Goal: Navigation & Orientation: Find specific page/section

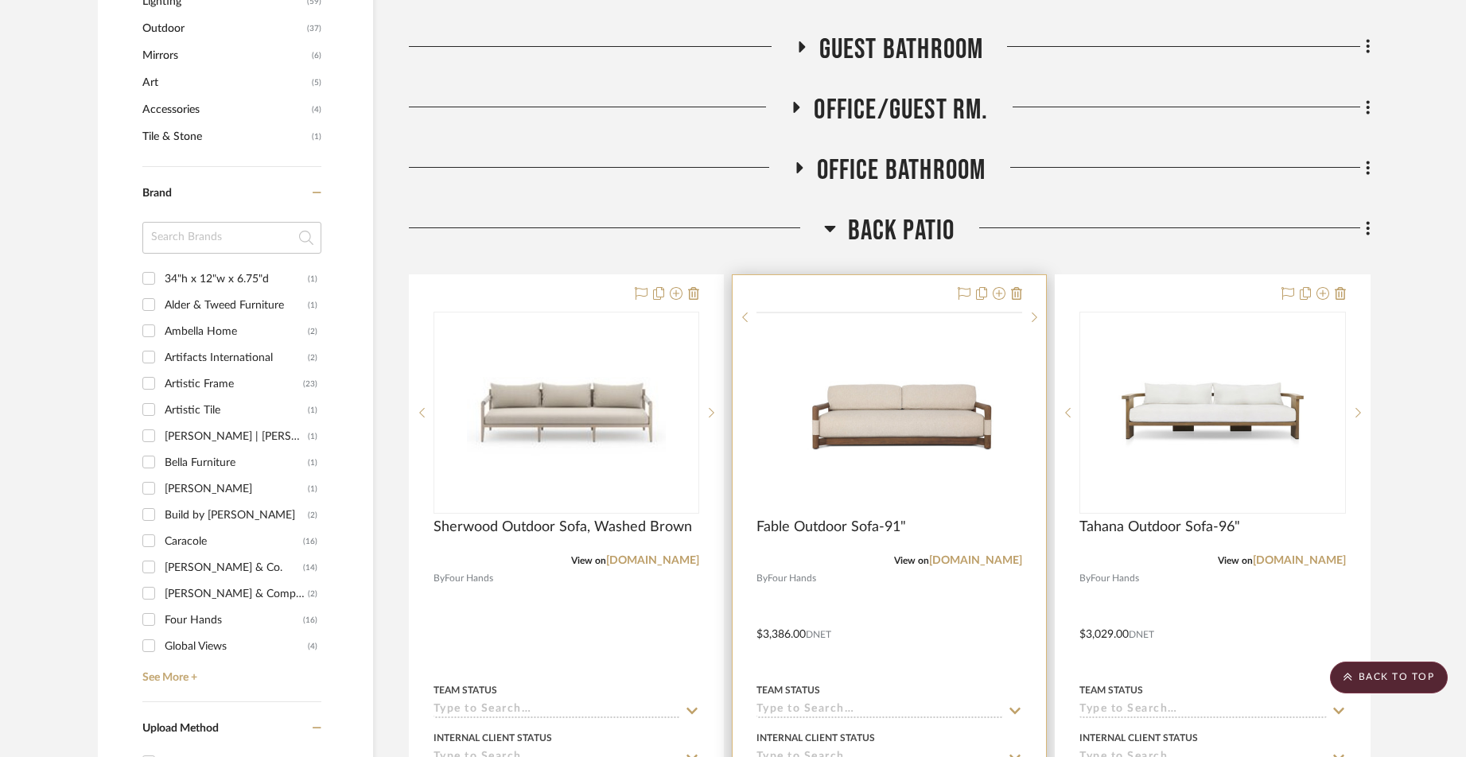
scroll to position [1080, 0]
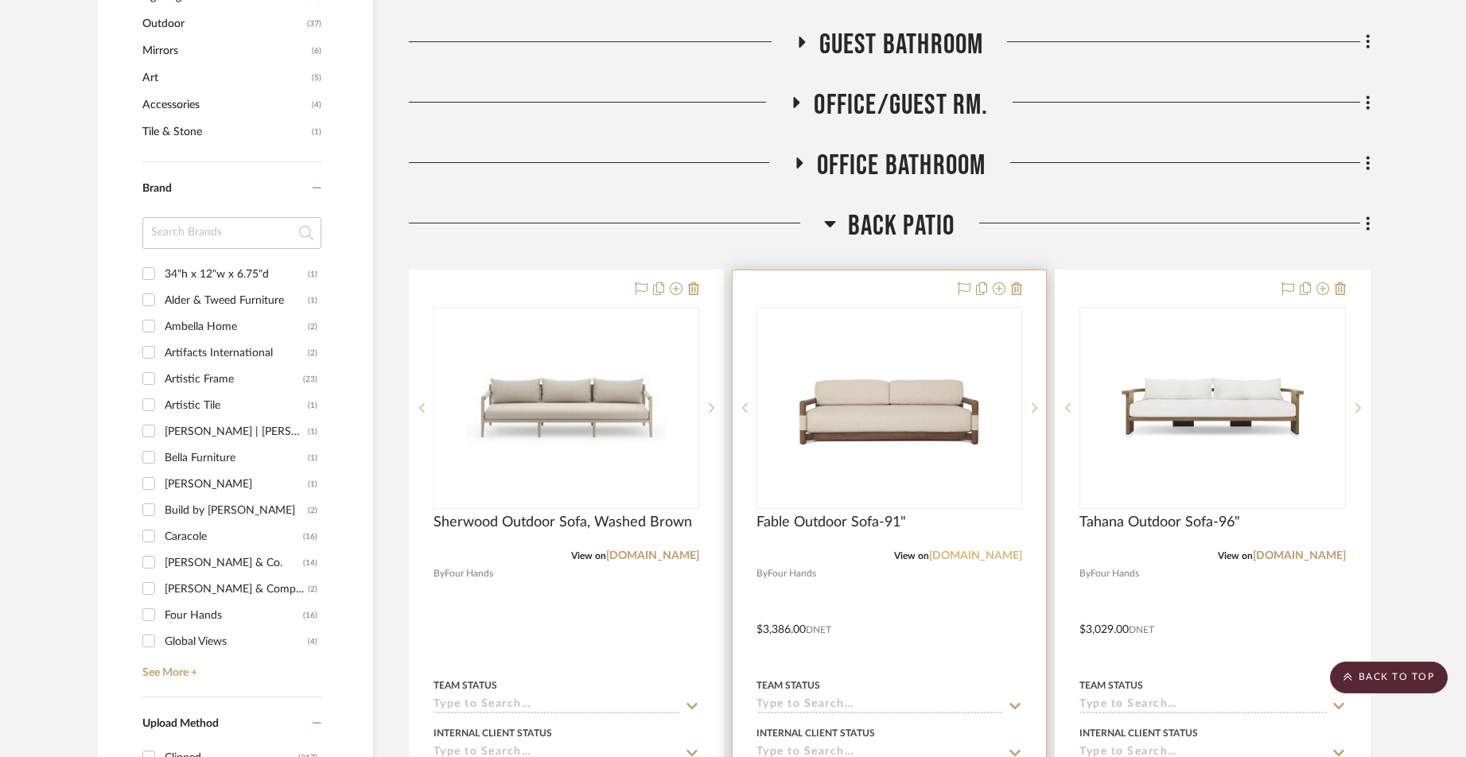
click at [982, 551] on link "[DOMAIN_NAME]" at bounding box center [975, 556] width 93 height 11
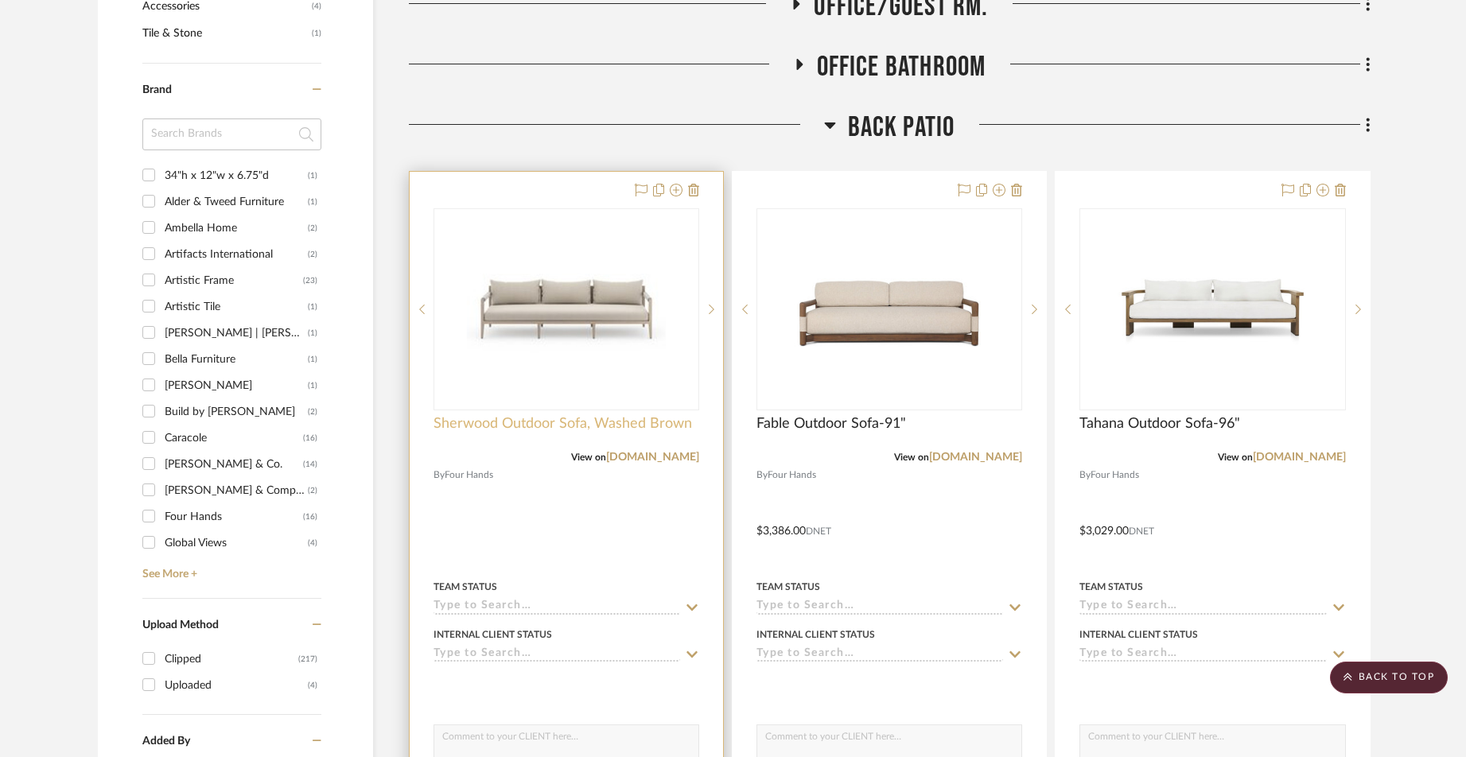
scroll to position [1173, 0]
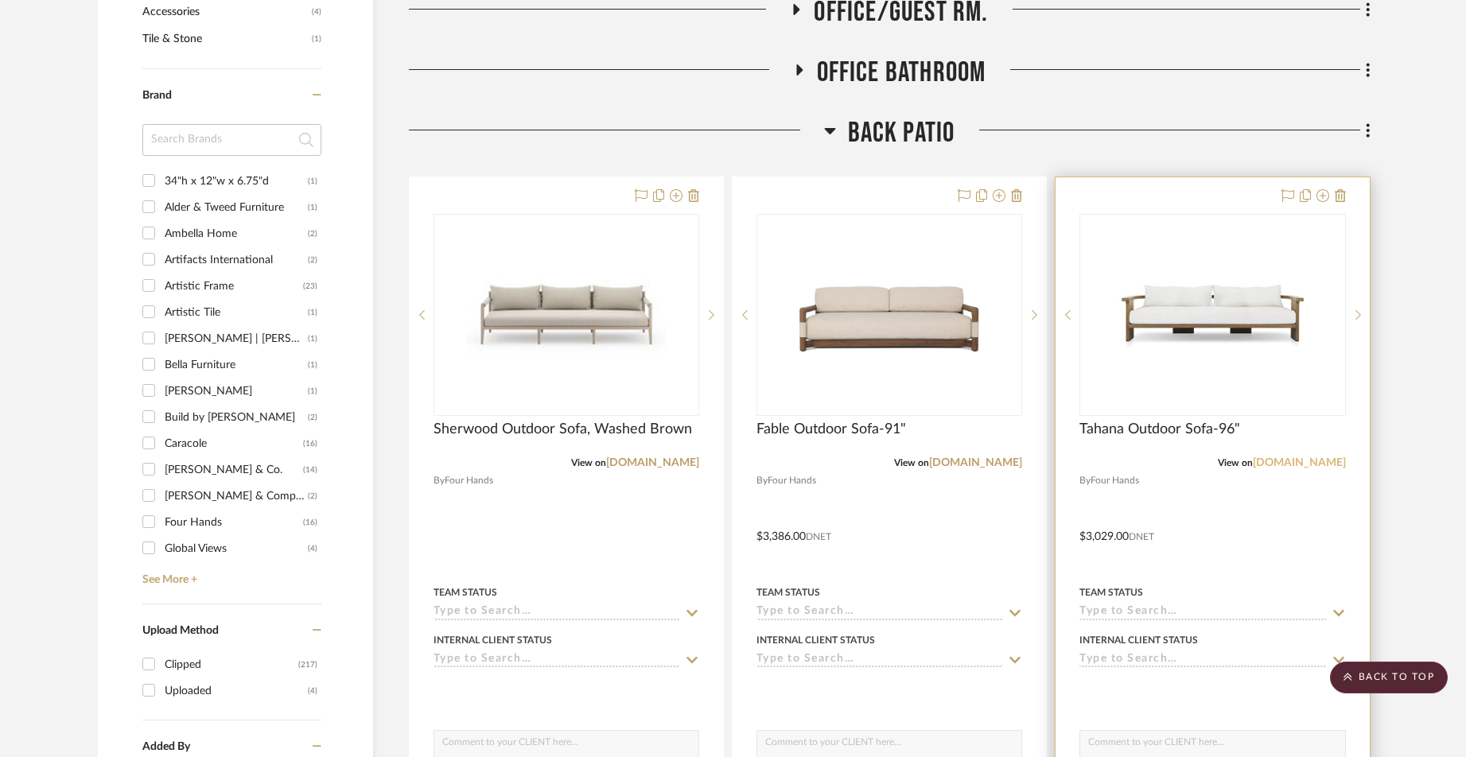
click at [1296, 457] on link "[DOMAIN_NAME]" at bounding box center [1299, 462] width 93 height 11
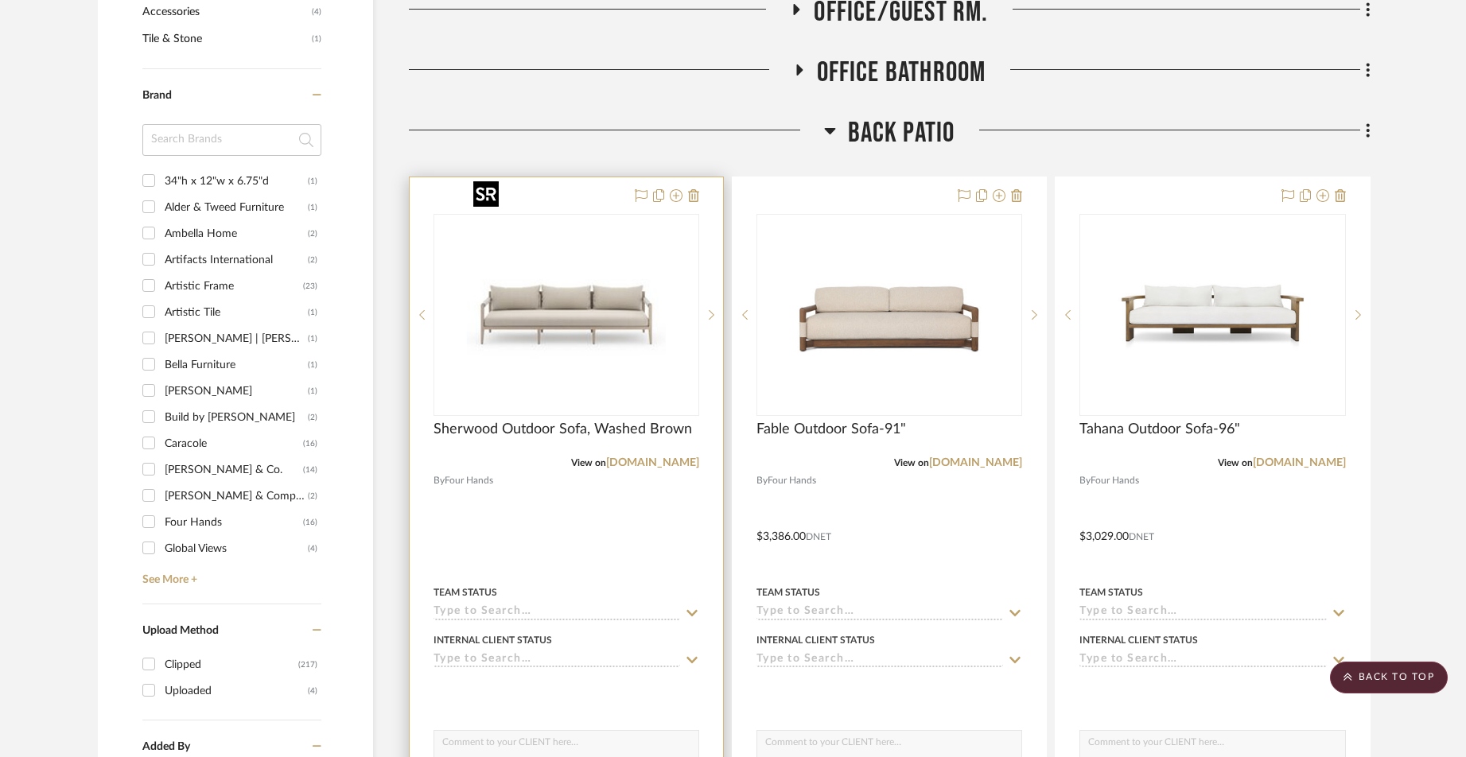
click at [588, 287] on img "0" at bounding box center [566, 315] width 199 height 199
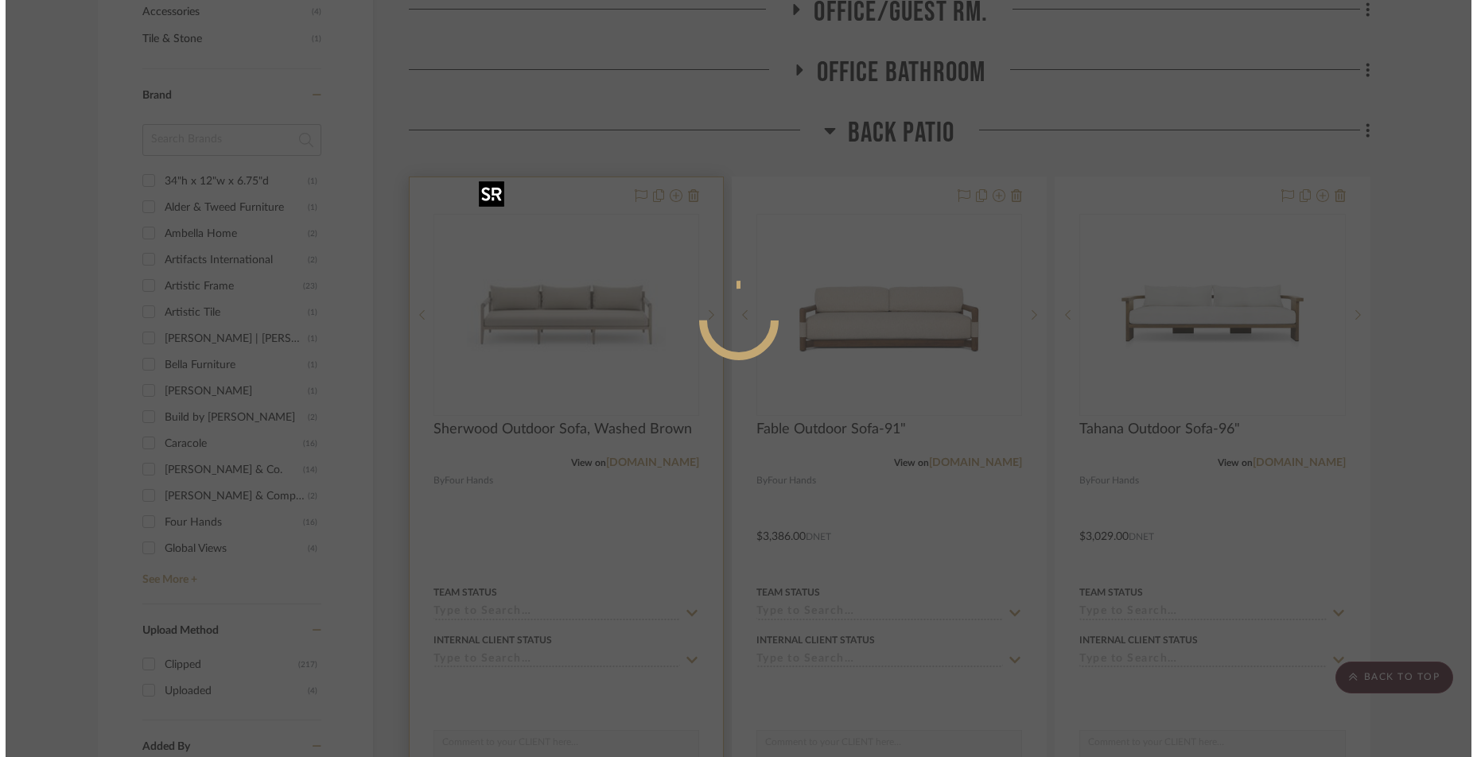
scroll to position [0, 0]
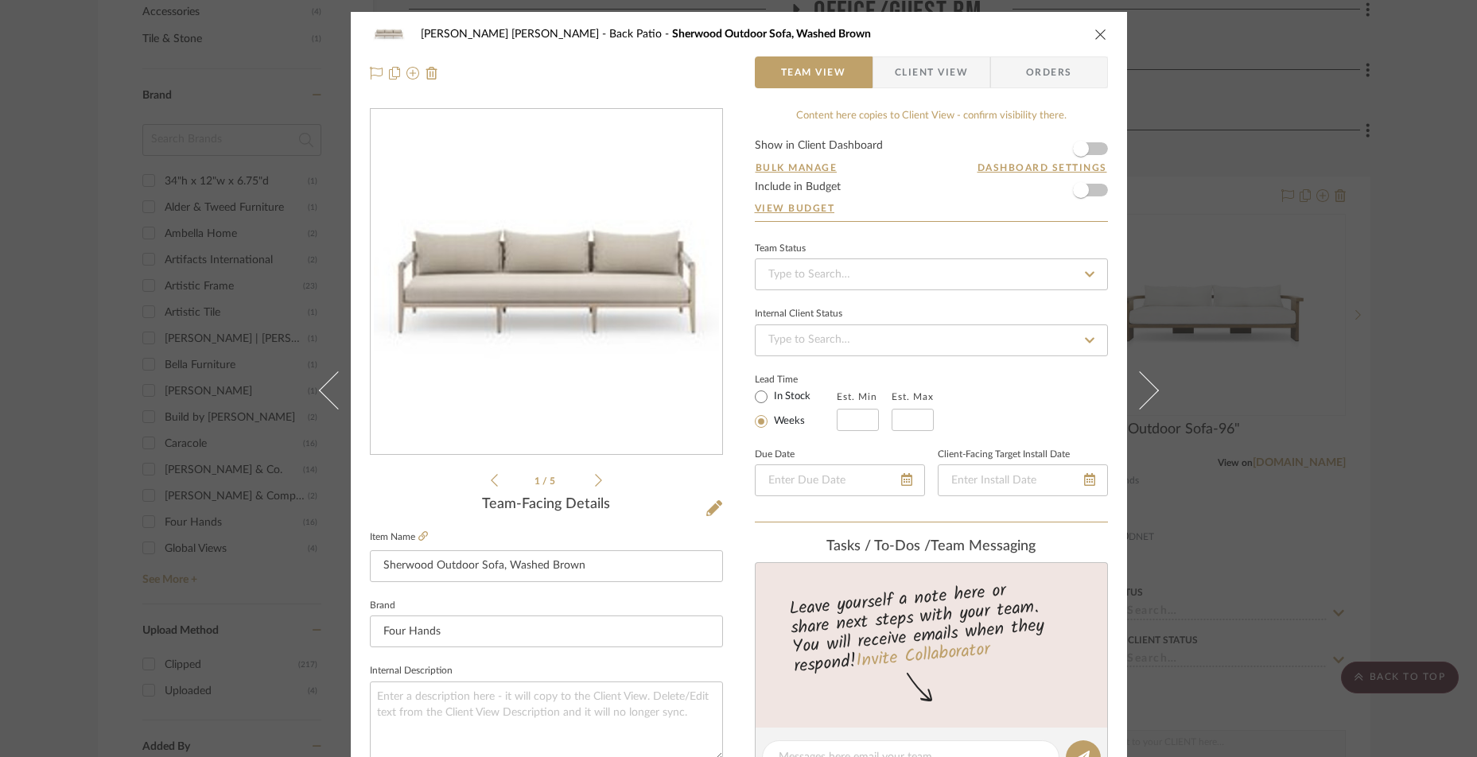
click at [1095, 36] on icon "close" at bounding box center [1101, 34] width 13 height 13
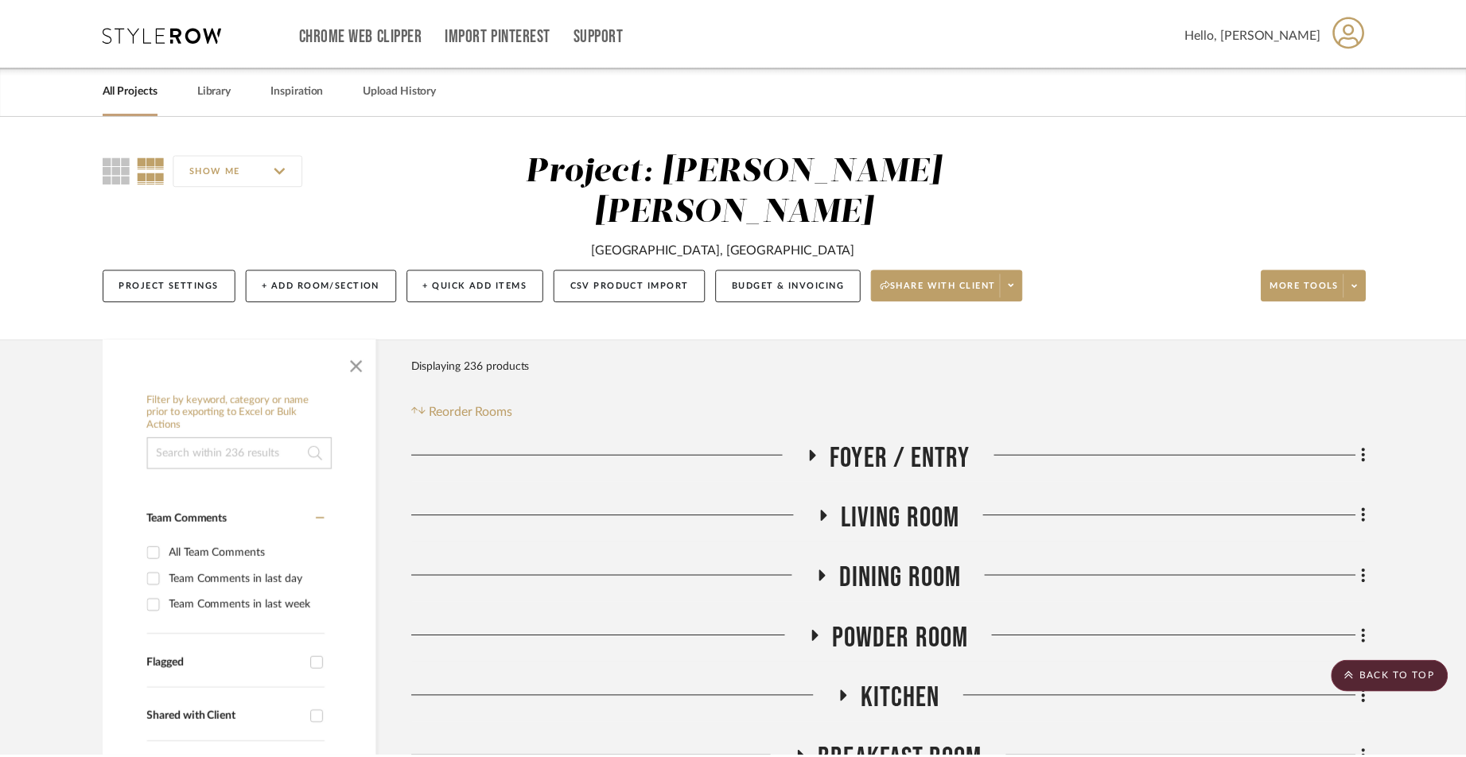
scroll to position [1173, 0]
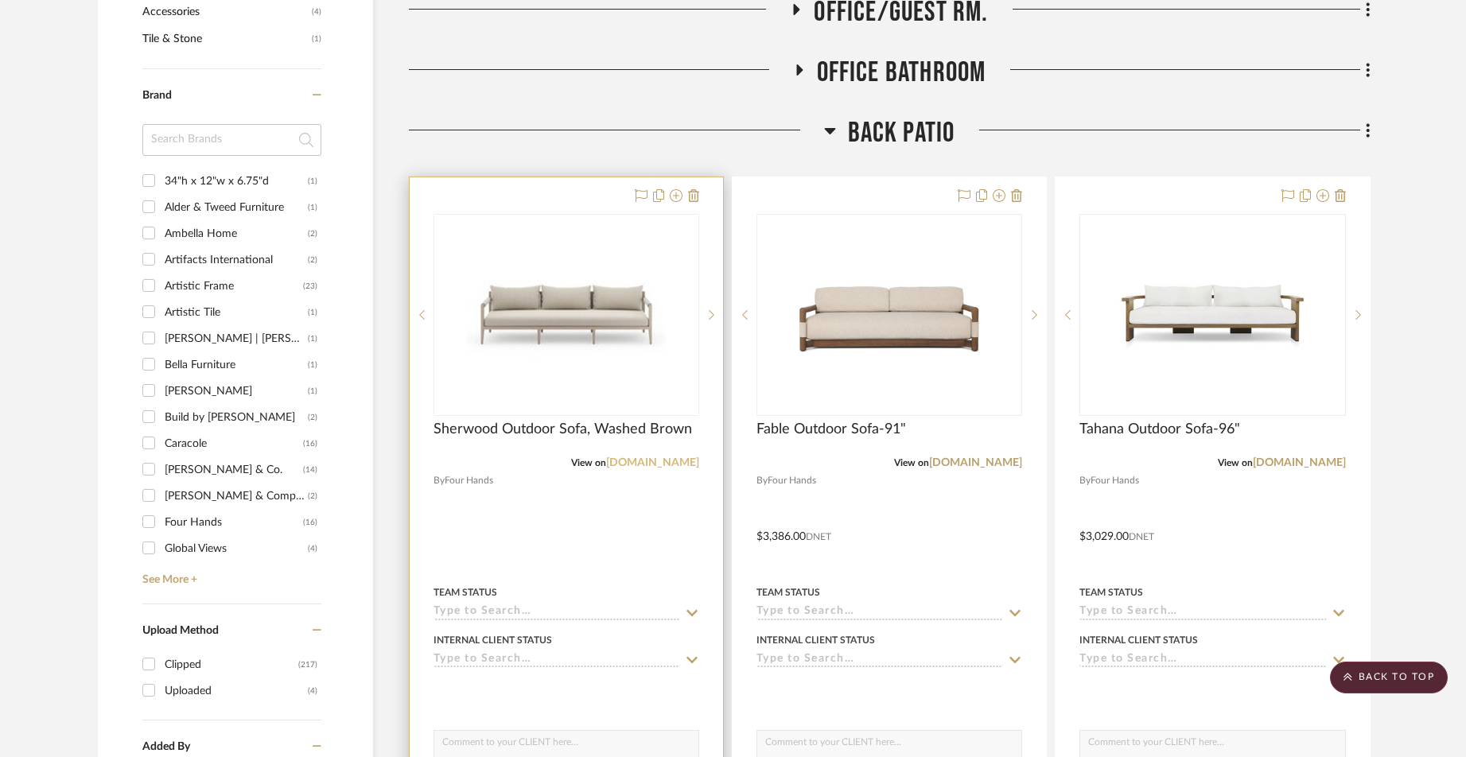
click at [667, 457] on link "[DOMAIN_NAME]" at bounding box center [652, 462] width 93 height 11
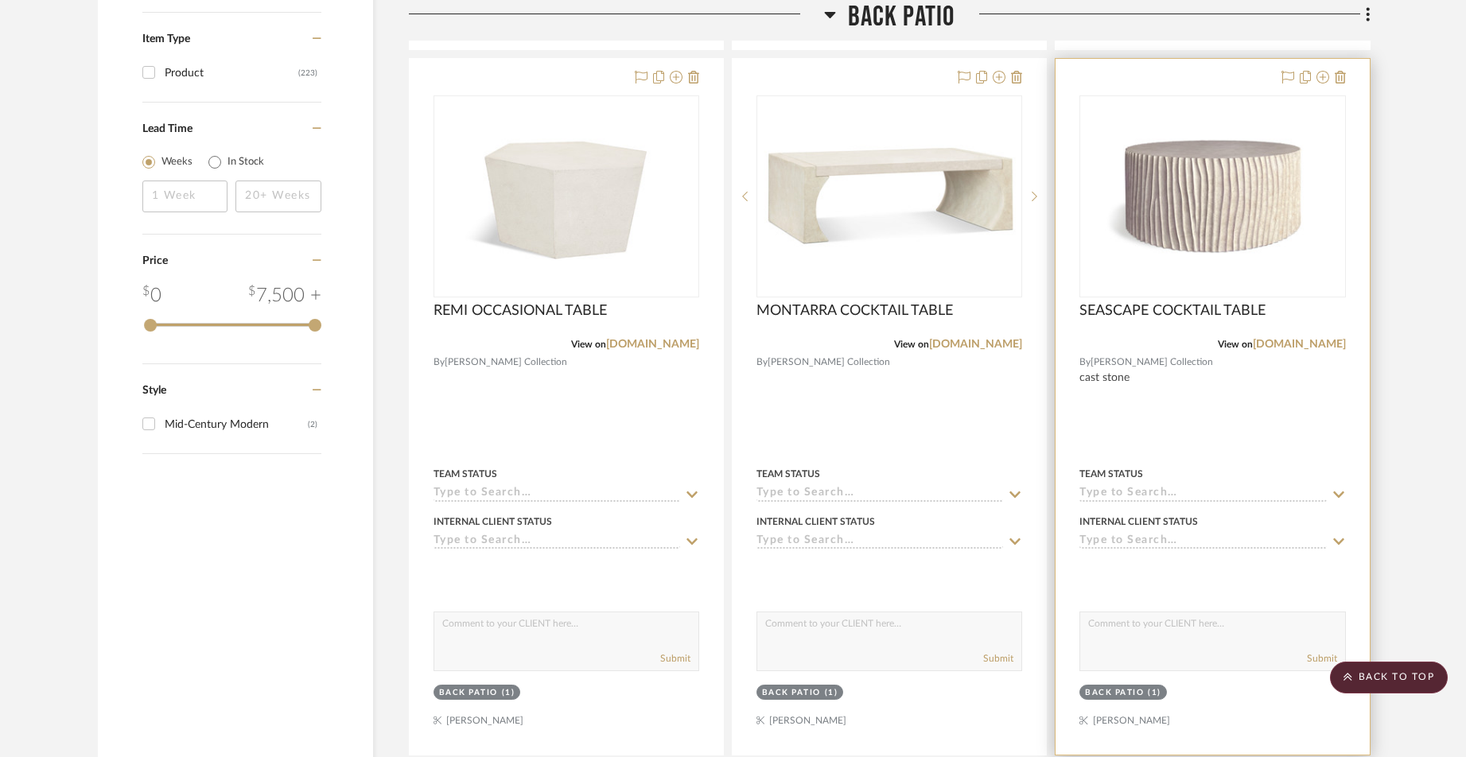
scroll to position [1994, 0]
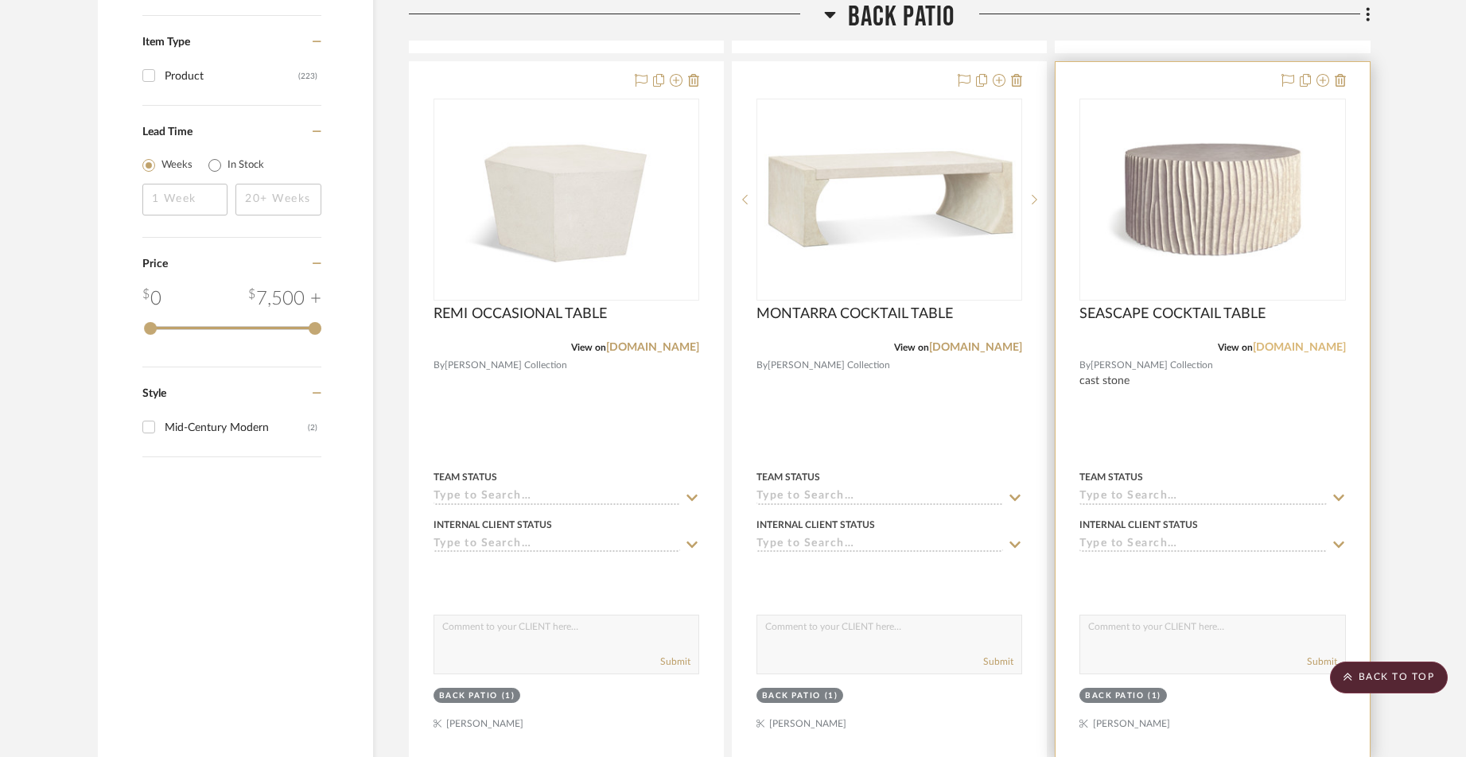
click at [1287, 342] on link "[DOMAIN_NAME]" at bounding box center [1299, 347] width 93 height 11
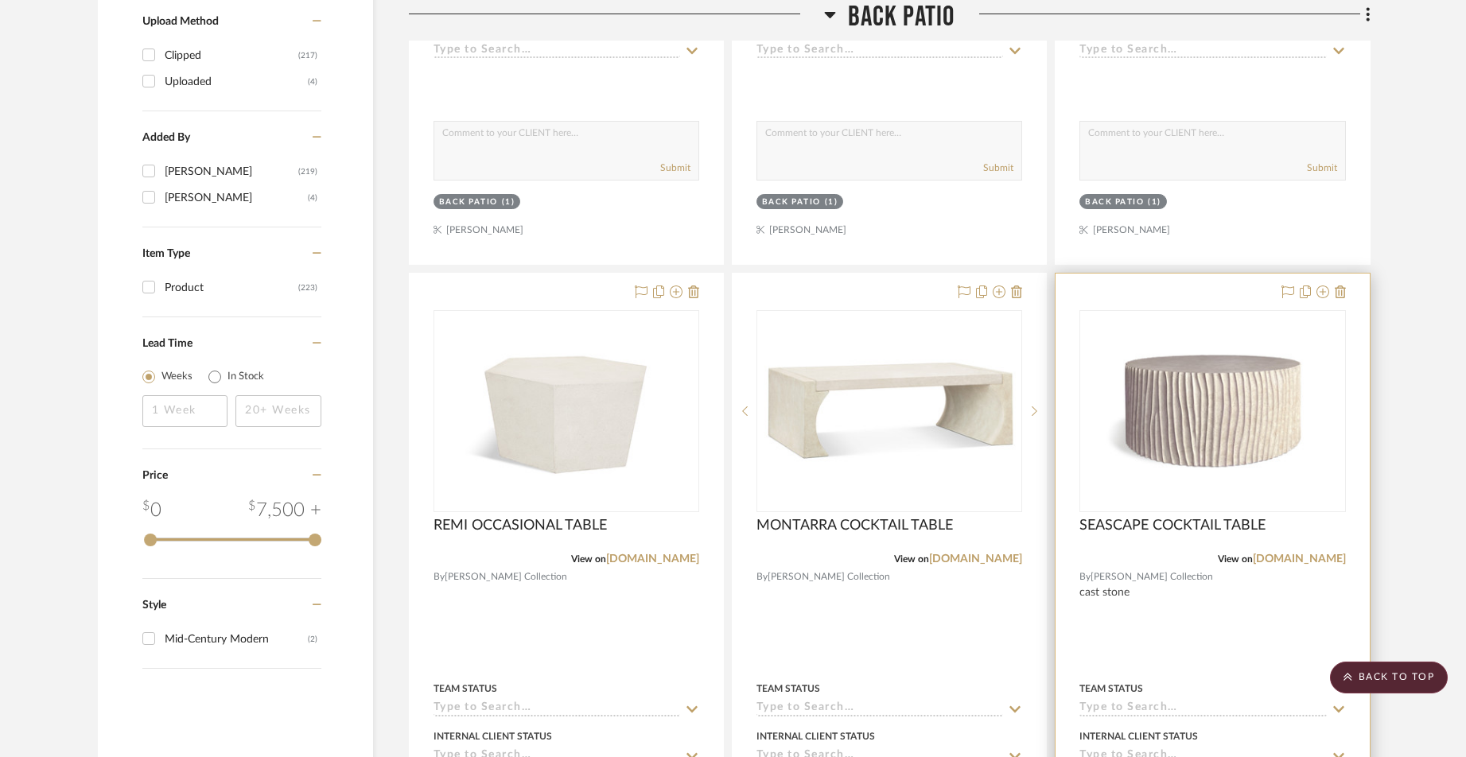
scroll to position [1780, 0]
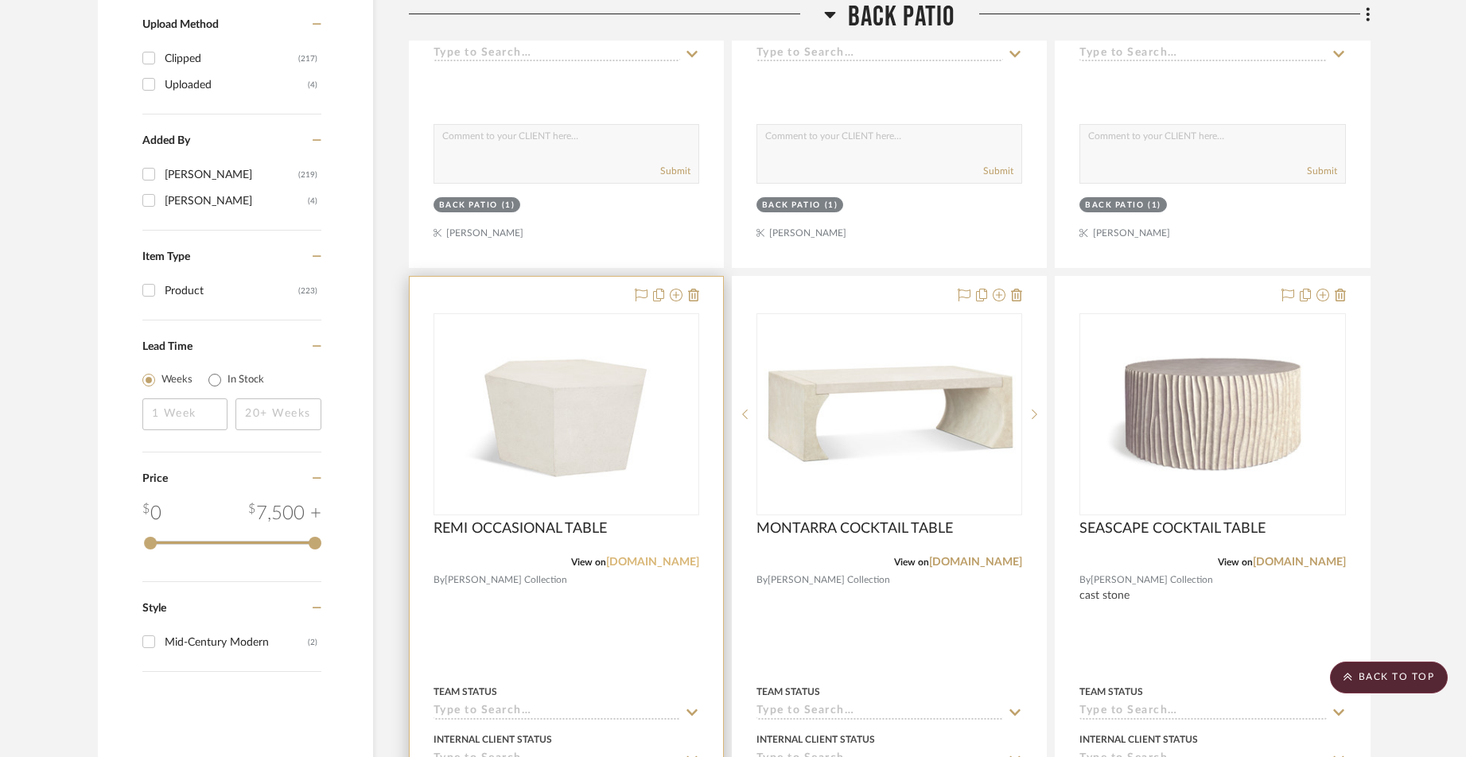
click at [623, 557] on link "[DOMAIN_NAME]" at bounding box center [652, 562] width 93 height 11
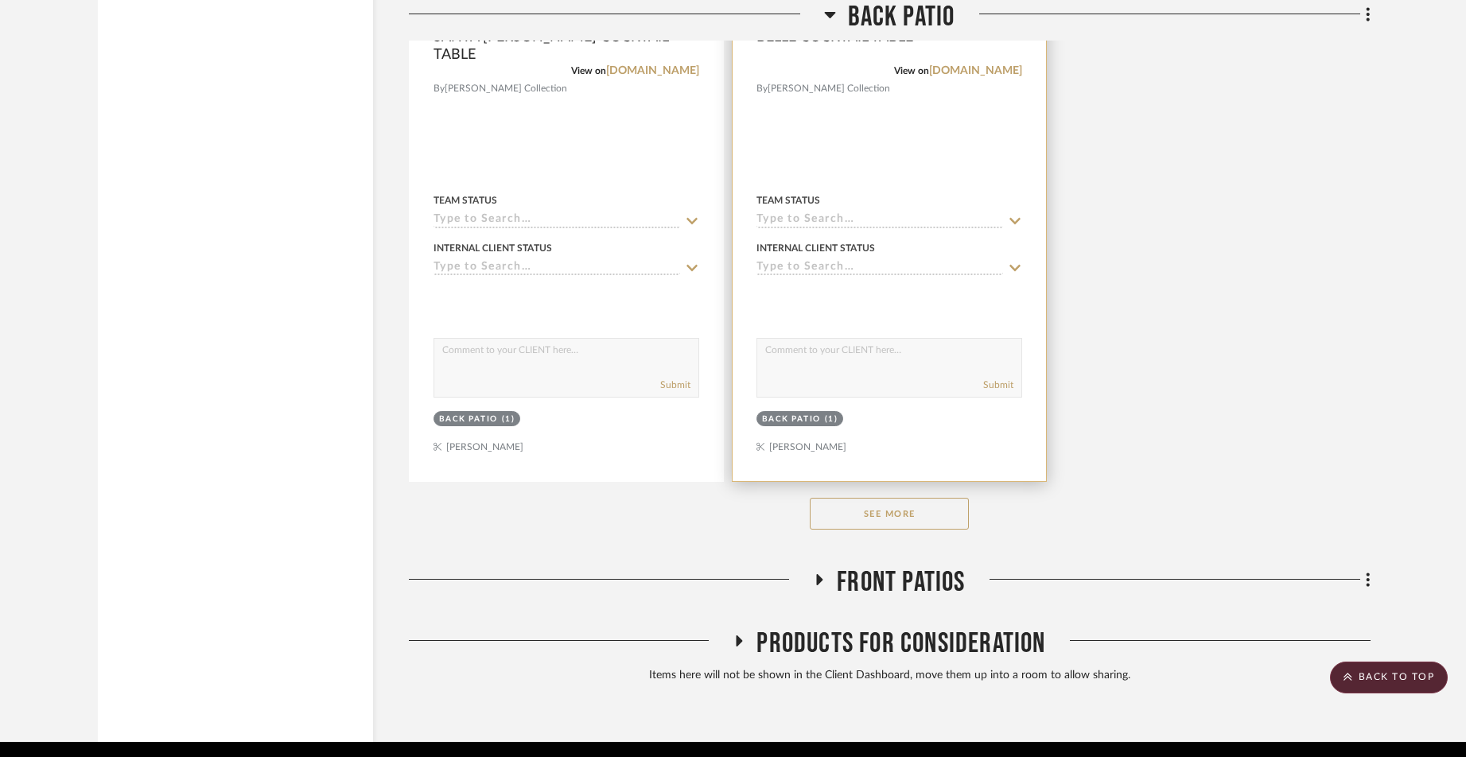
scroll to position [2991, 0]
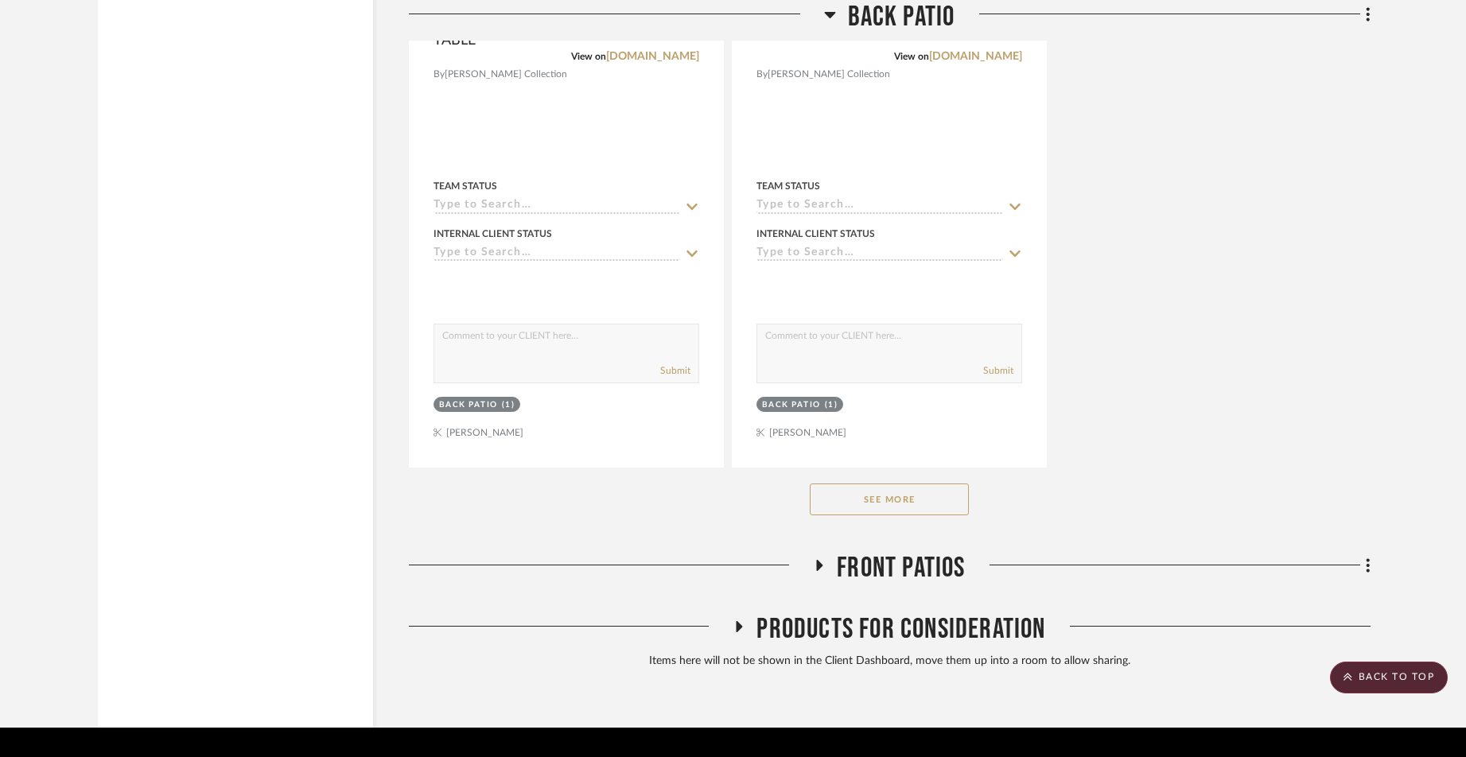
click at [904, 484] on button "See More" at bounding box center [889, 500] width 159 height 32
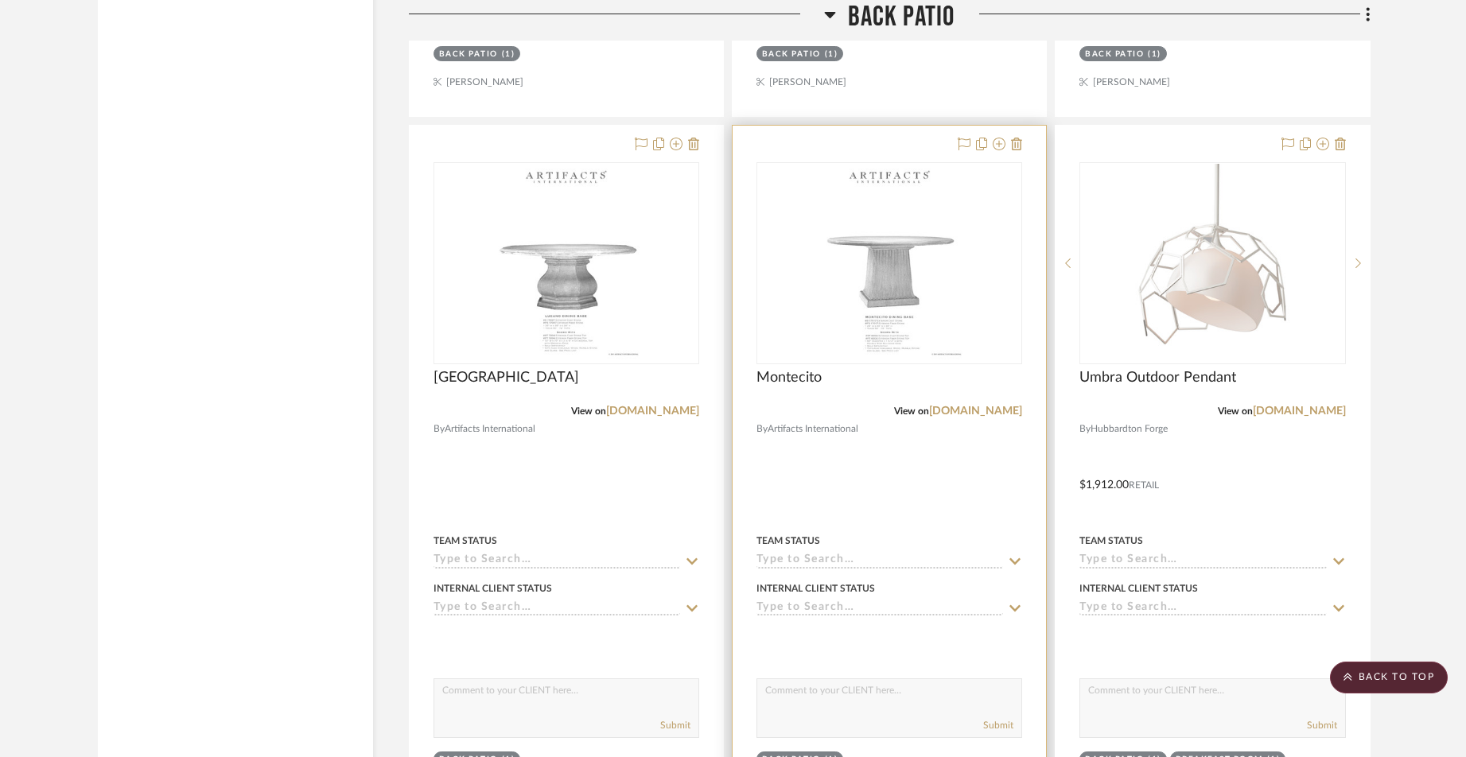
scroll to position [3346, 0]
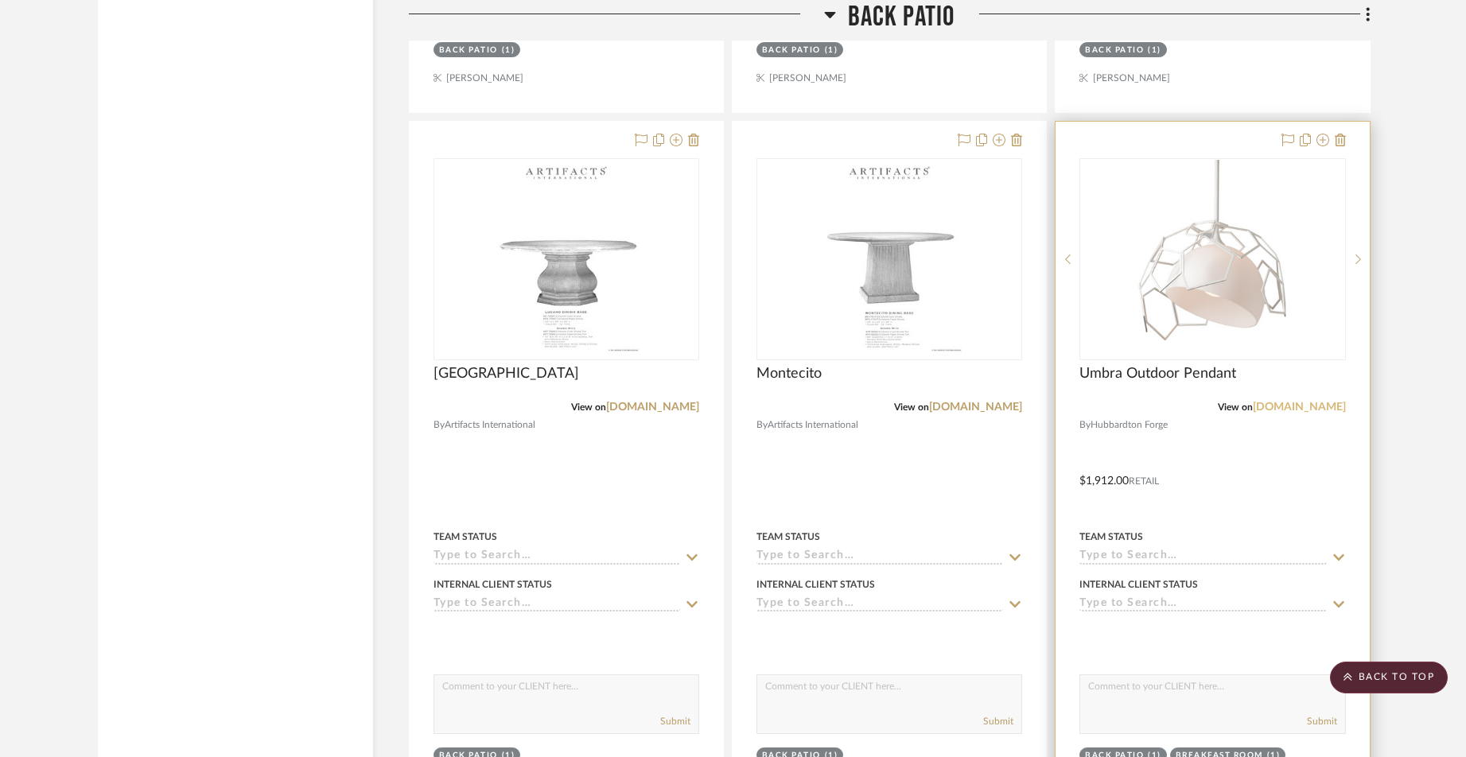
click at [1280, 402] on link "[DOMAIN_NAME]" at bounding box center [1299, 407] width 93 height 11
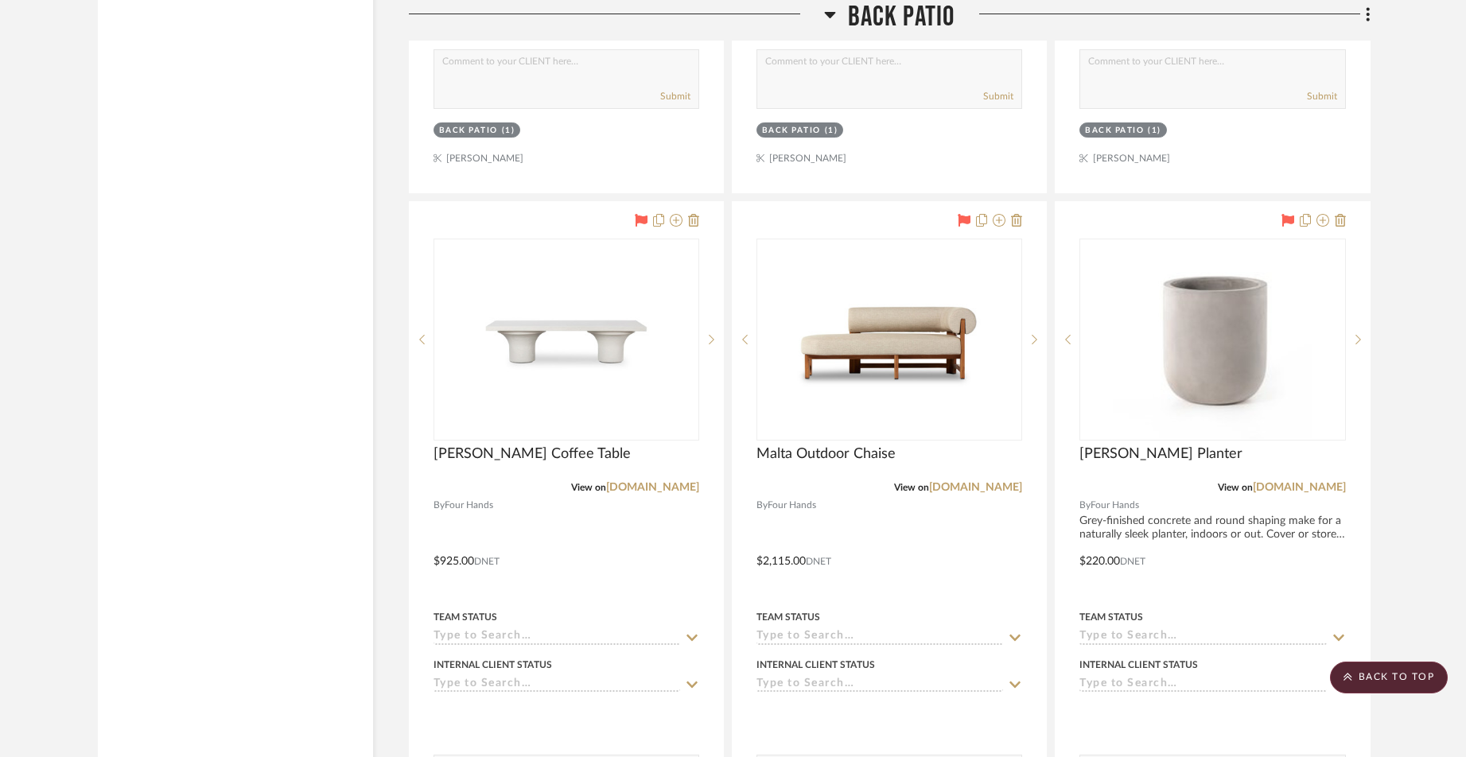
scroll to position [6805, 0]
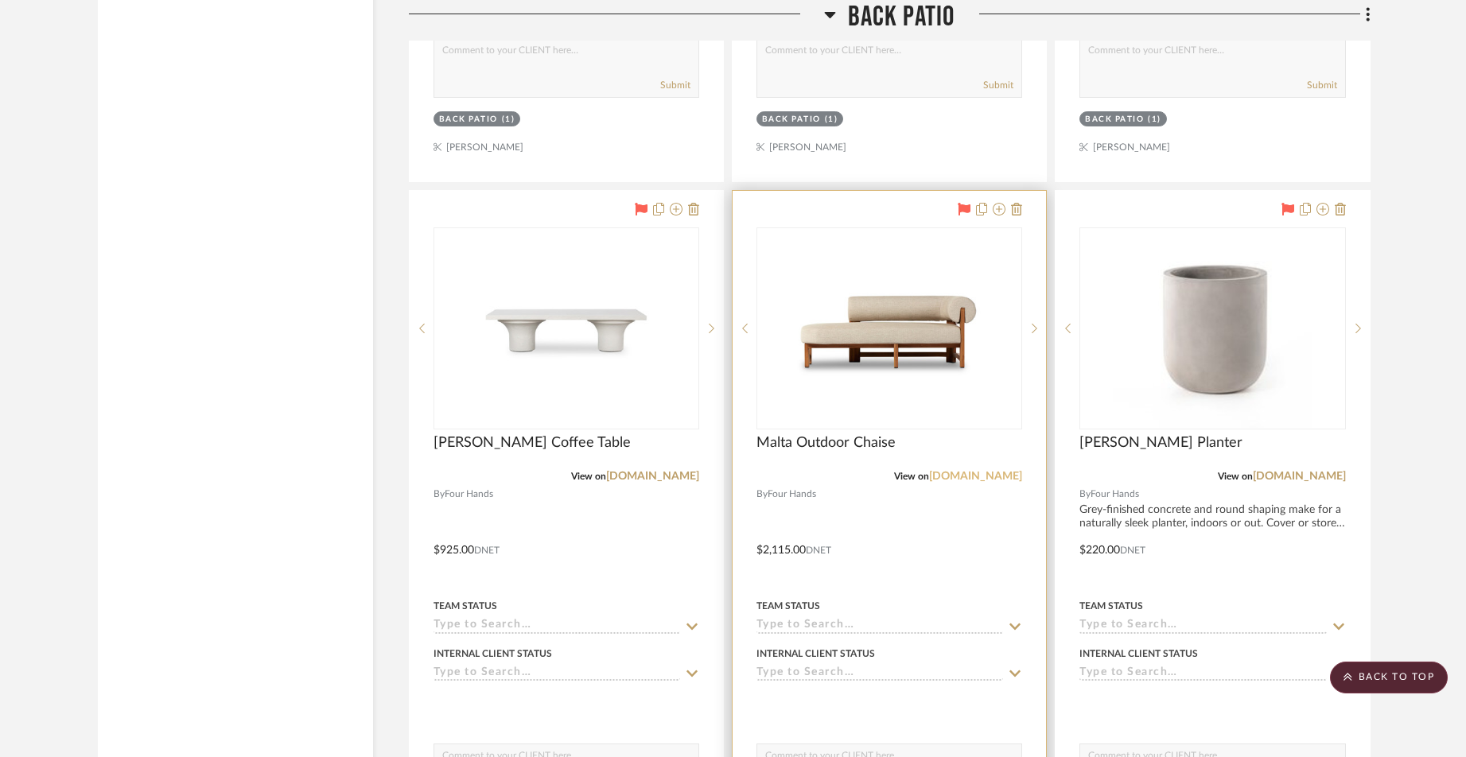
click at [977, 471] on link "[DOMAIN_NAME]" at bounding box center [975, 476] width 93 height 11
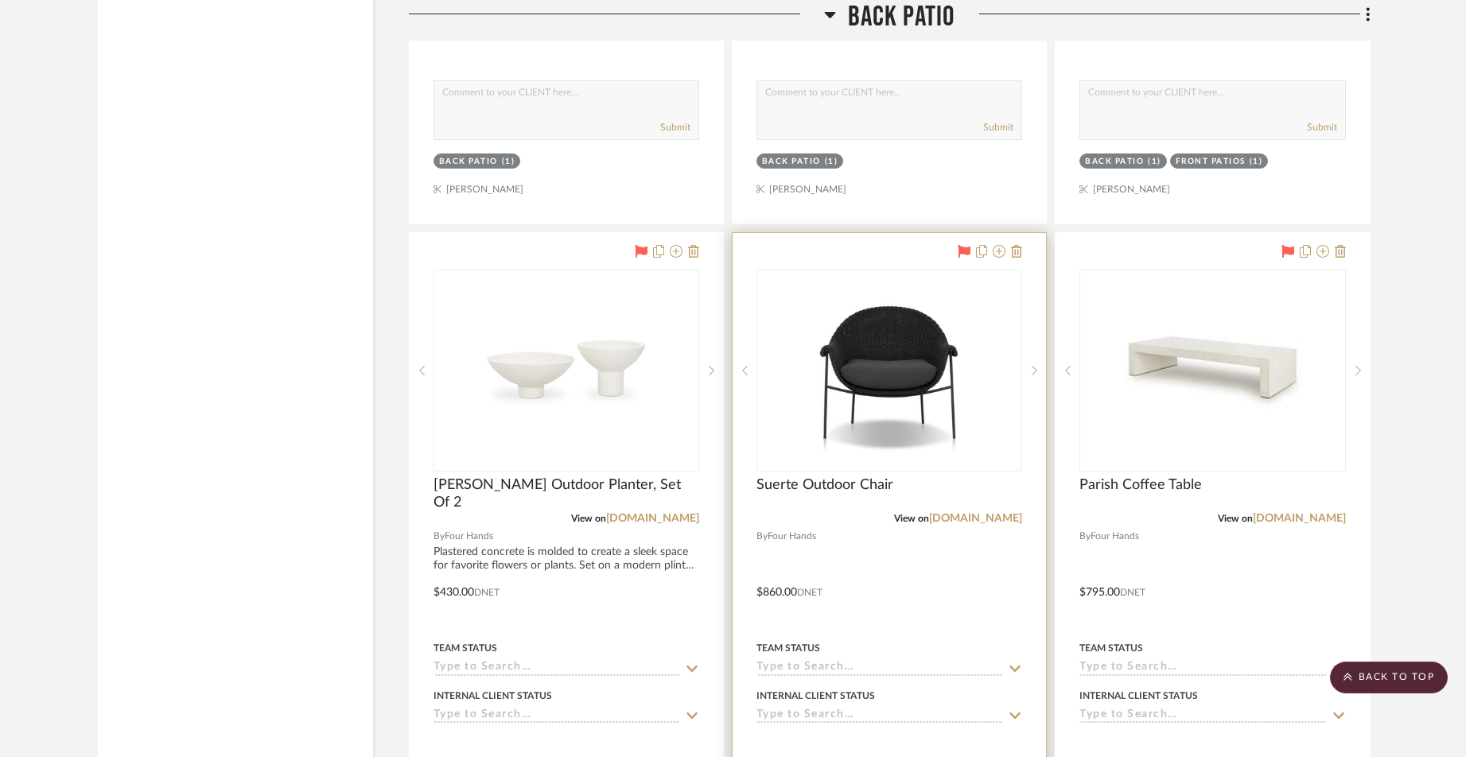
scroll to position [7483, 0]
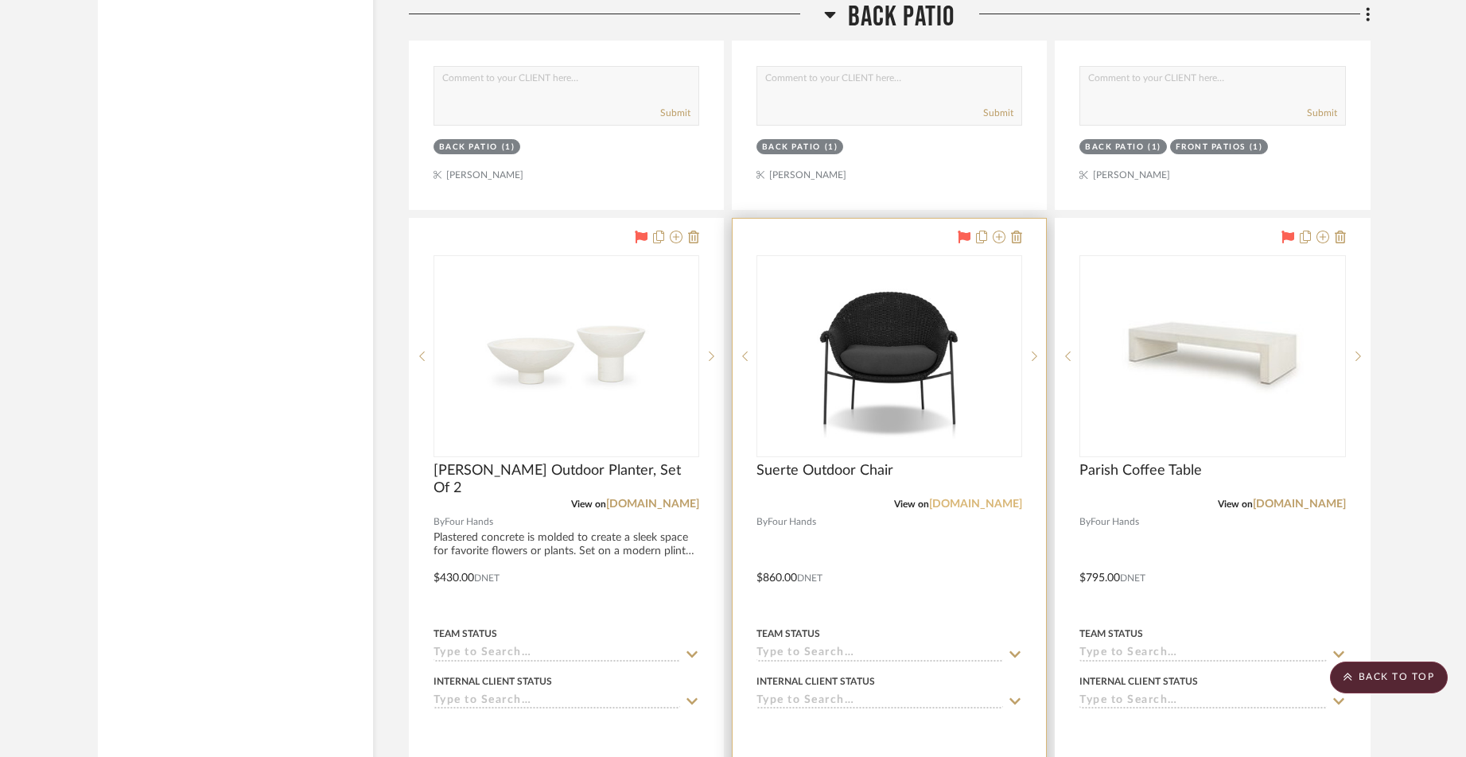
click at [978, 499] on link "[DOMAIN_NAME]" at bounding box center [975, 504] width 93 height 11
